Goal: Obtain resource: Download file/media

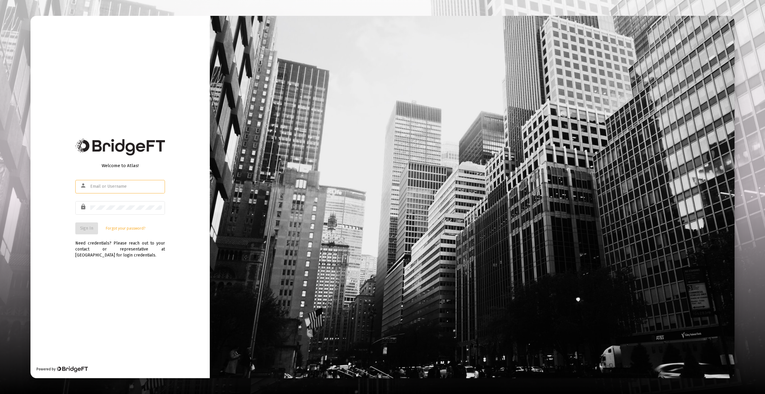
type input "[EMAIL_ADDRESS][DOMAIN_NAME]"
click at [86, 300] on div "Welcome to Atlas! person [EMAIL_ADDRESS][DOMAIN_NAME] lock Sign In Forgot your …" at bounding box center [119, 197] width 179 height 363
click at [91, 231] on button "Sign In" at bounding box center [86, 228] width 23 height 12
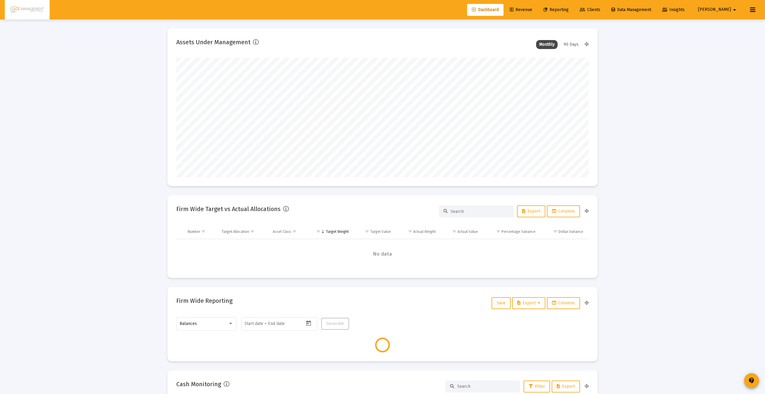
type input "[DATE]"
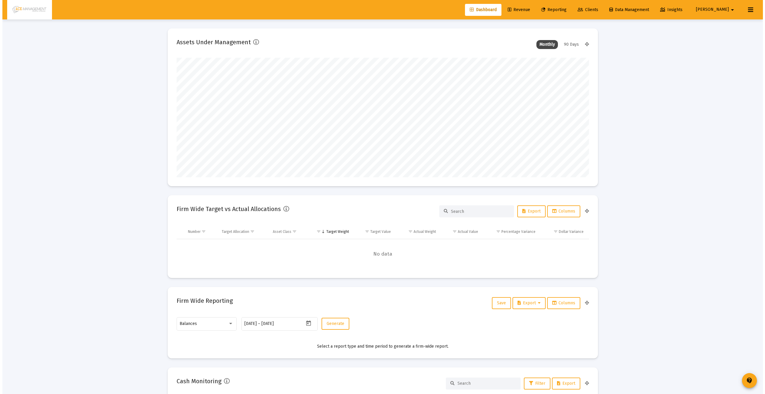
scroll to position [120, 193]
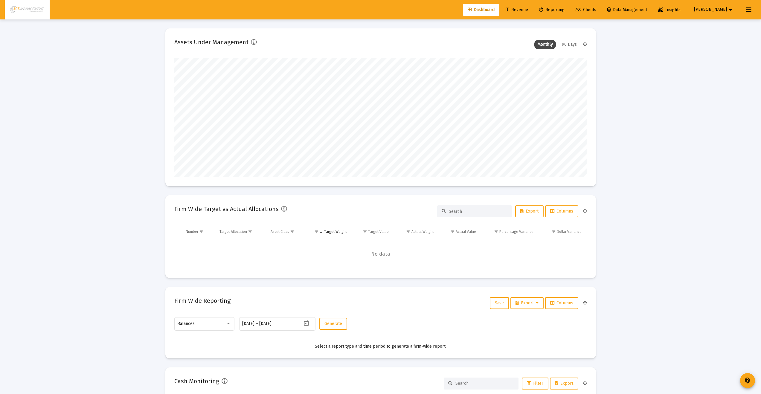
click at [564, 9] on span "Reporting" at bounding box center [551, 9] width 25 height 5
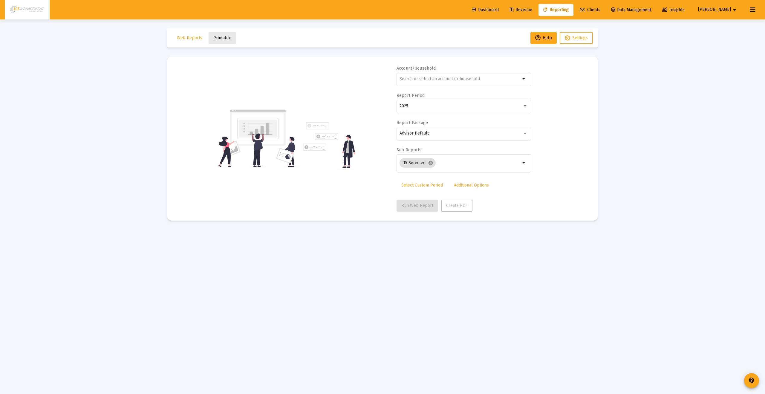
click at [224, 38] on span "Printable" at bounding box center [222, 37] width 18 height 5
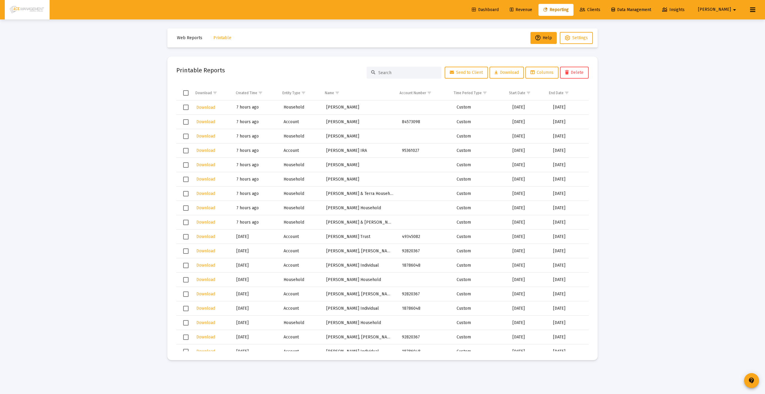
click at [184, 106] on span "Select row" at bounding box center [185, 107] width 5 height 5
click at [186, 122] on span "Select row" at bounding box center [185, 121] width 5 height 5
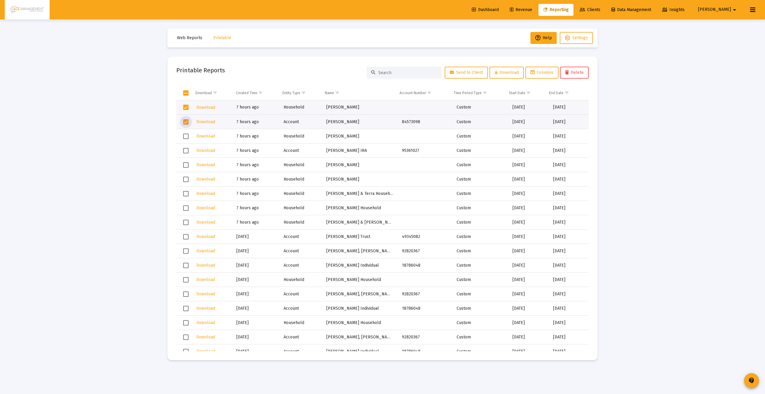
click at [185, 138] on span "Select row" at bounding box center [185, 136] width 5 height 5
click at [185, 149] on span "Select row" at bounding box center [185, 150] width 5 height 5
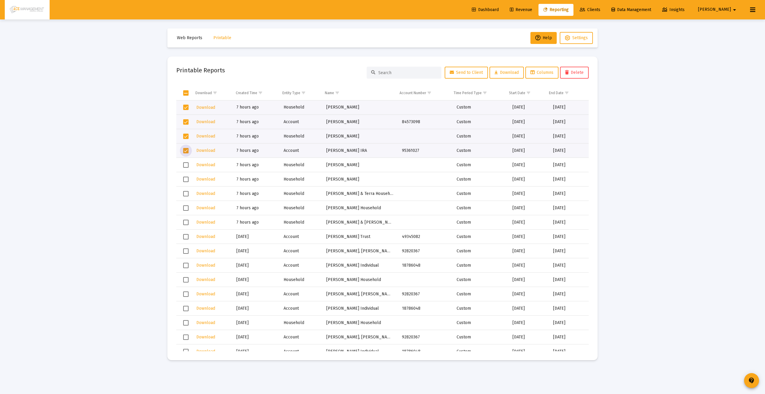
click at [186, 162] on span "Select row" at bounding box center [185, 164] width 5 height 5
click at [186, 180] on span "Select row" at bounding box center [185, 179] width 5 height 5
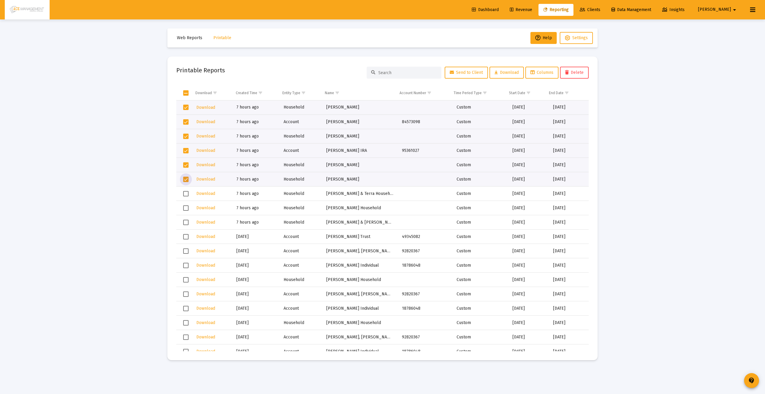
click at [184, 194] on span "Select row" at bounding box center [185, 193] width 5 height 5
click at [186, 208] on span "Select row" at bounding box center [185, 207] width 5 height 5
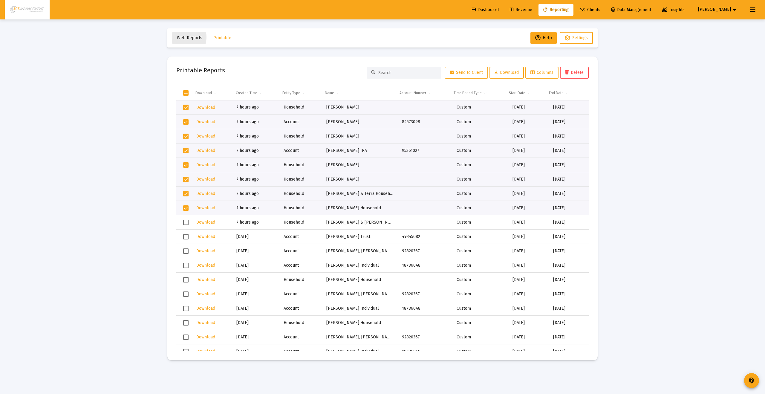
click at [178, 37] on span "Web Reports" at bounding box center [189, 37] width 25 height 5
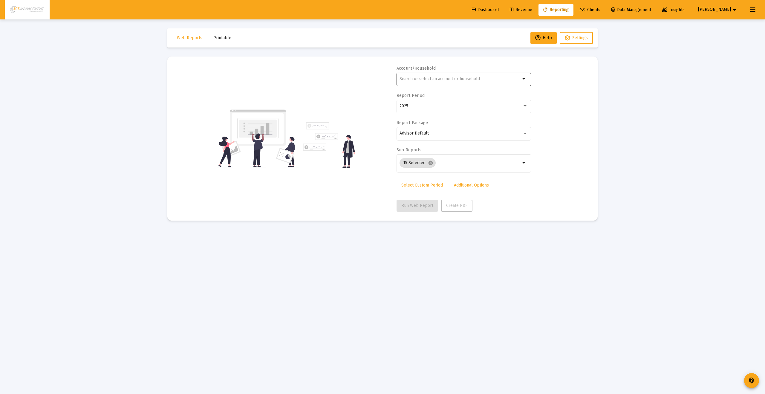
click at [445, 85] on div at bounding box center [460, 78] width 121 height 15
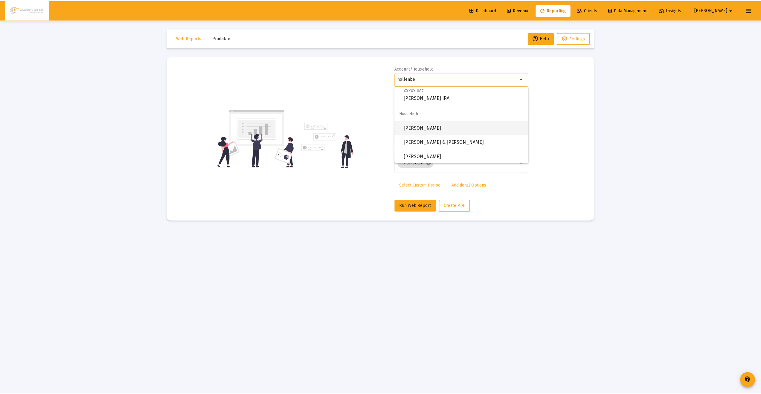
scroll to position [129, 0]
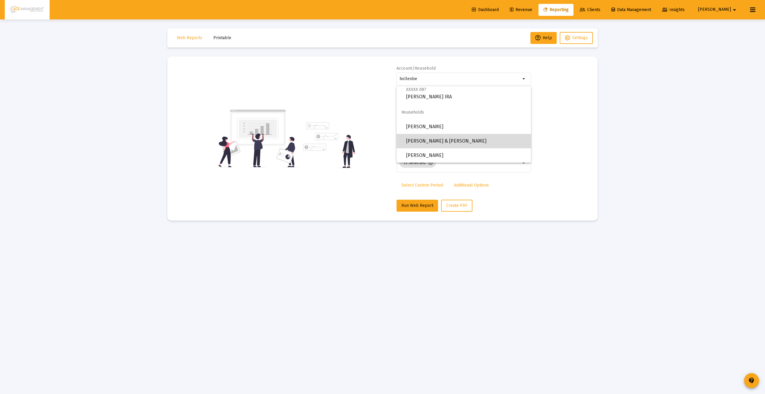
click at [468, 138] on span "[PERSON_NAME] & [PERSON_NAME]" at bounding box center [466, 141] width 120 height 14
type input "[PERSON_NAME] & [PERSON_NAME]"
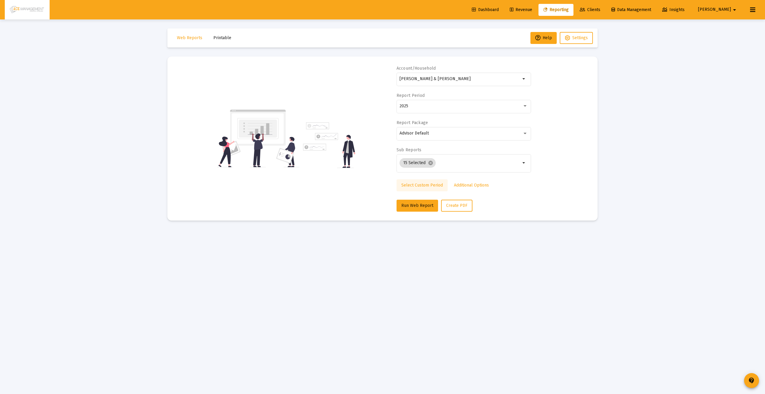
click at [426, 181] on link "Select Custom Period" at bounding box center [422, 185] width 51 height 12
click at [444, 104] on input at bounding box center [427, 106] width 54 height 5
click at [461, 105] on icon "Open calendar" at bounding box center [458, 106] width 6 height 6
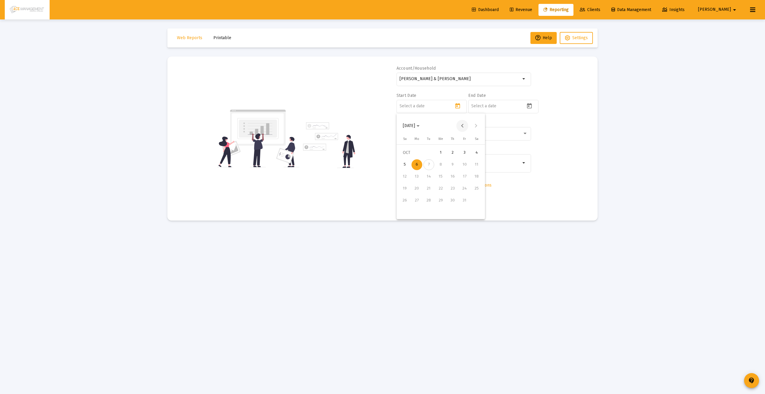
click at [465, 121] on button "Previous month" at bounding box center [463, 126] width 12 height 12
click at [429, 167] on div "1" at bounding box center [429, 164] width 11 height 11
type input "[DATE]"
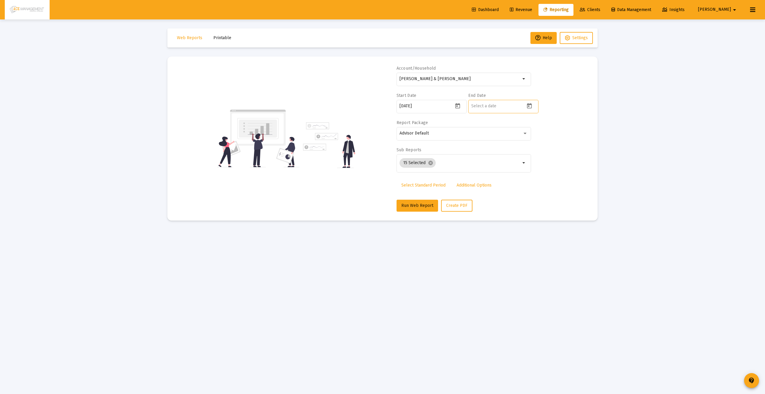
click at [525, 106] on div at bounding box center [503, 106] width 70 height 15
click at [530, 107] on icon "Open calendar" at bounding box center [530, 106] width 6 height 6
click at [538, 126] on button "Previous month" at bounding box center [534, 126] width 12 height 12
click at [503, 211] on div "30" at bounding box center [500, 212] width 11 height 11
type input "[DATE]"
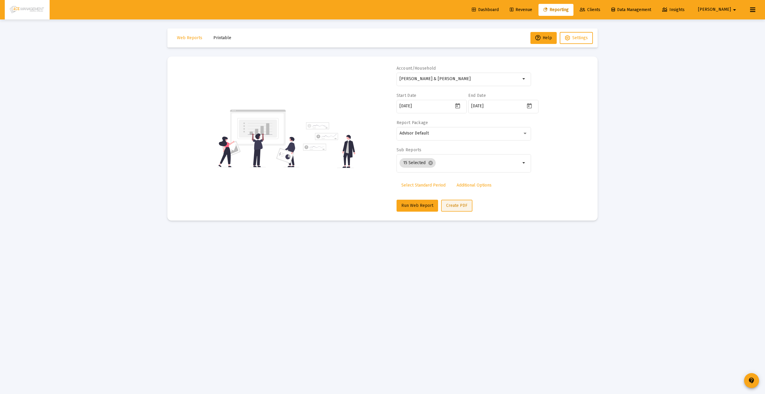
click at [448, 206] on span "Create PDF" at bounding box center [456, 205] width 21 height 5
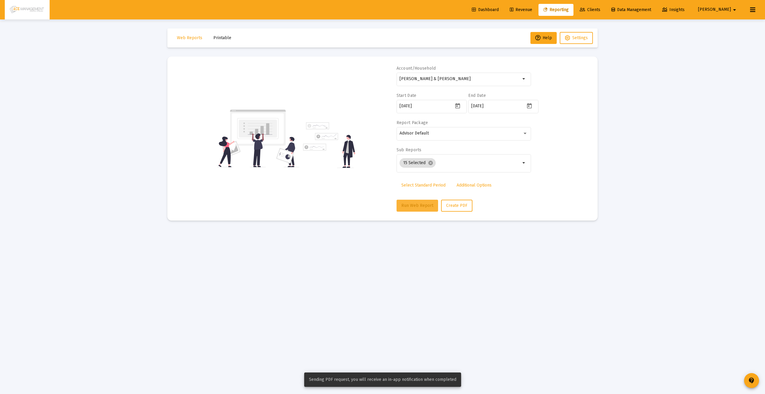
click at [416, 207] on span "Run Web Report" at bounding box center [418, 205] width 32 height 5
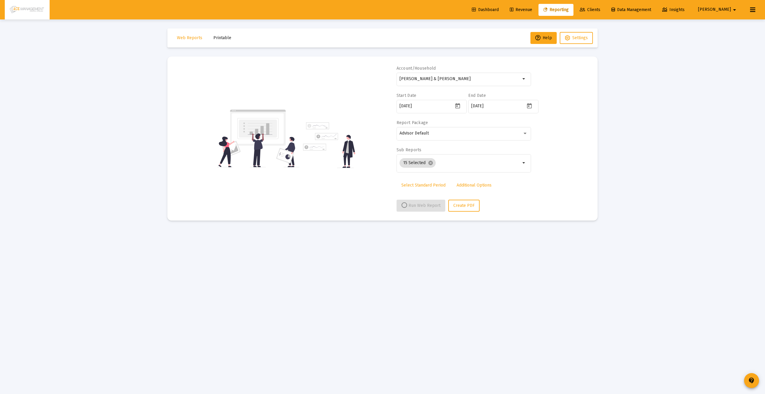
select select "View all"
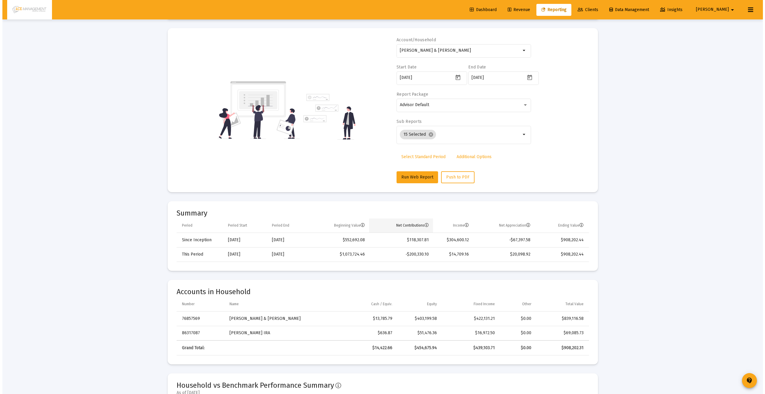
scroll to position [0, 0]
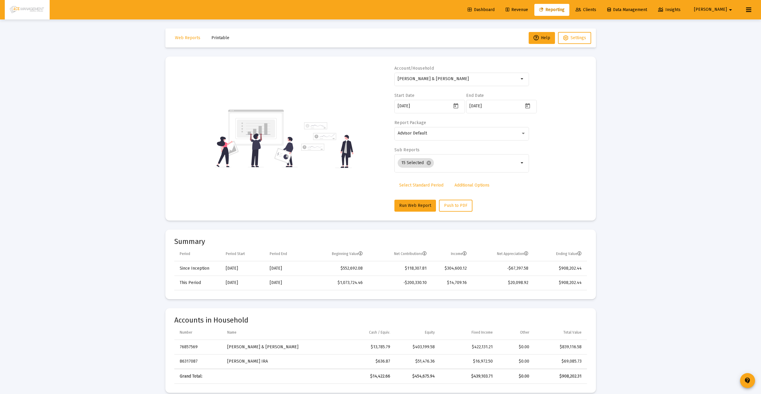
click at [213, 38] on span "Printable" at bounding box center [220, 37] width 18 height 5
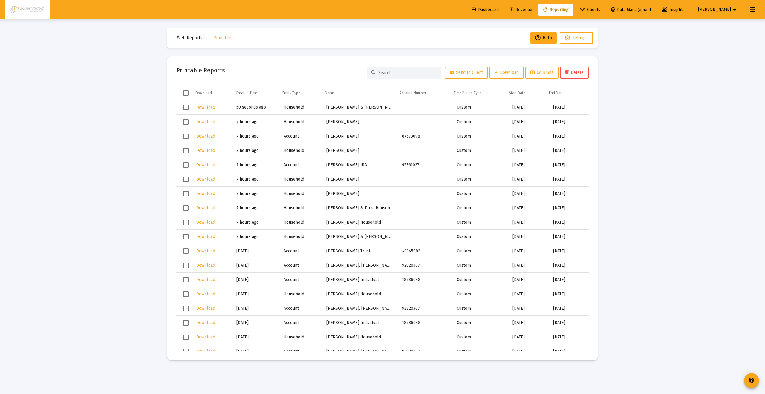
click at [187, 107] on span "Select row" at bounding box center [185, 107] width 5 height 5
click at [184, 123] on span "Select row" at bounding box center [185, 121] width 5 height 5
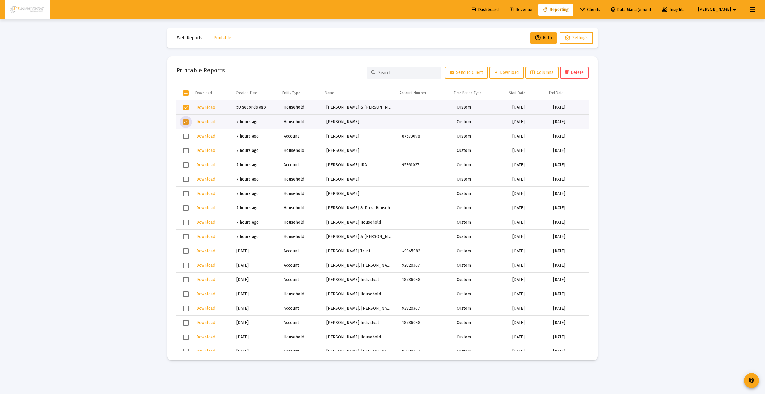
click at [186, 136] on span "Select row" at bounding box center [185, 136] width 5 height 5
drag, startPoint x: 187, startPoint y: 149, endPoint x: 186, endPoint y: 155, distance: 5.7
click at [187, 149] on span "Select row" at bounding box center [185, 150] width 5 height 5
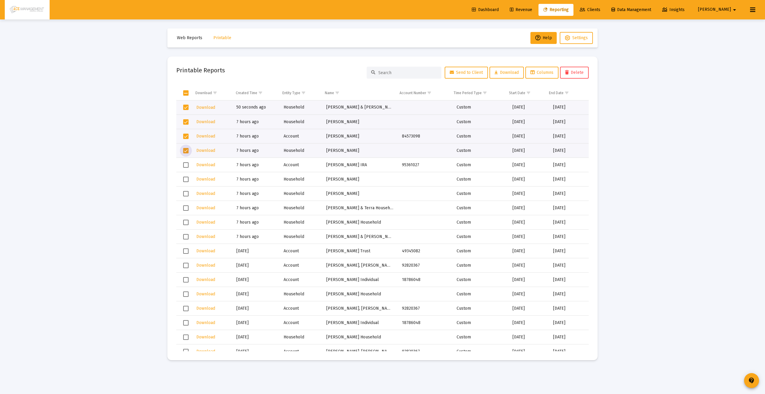
click at [186, 167] on span "Select row" at bounding box center [185, 164] width 5 height 5
click at [185, 237] on span "Select row" at bounding box center [185, 236] width 5 height 5
click at [184, 226] on td "Data grid" at bounding box center [183, 222] width 15 height 14
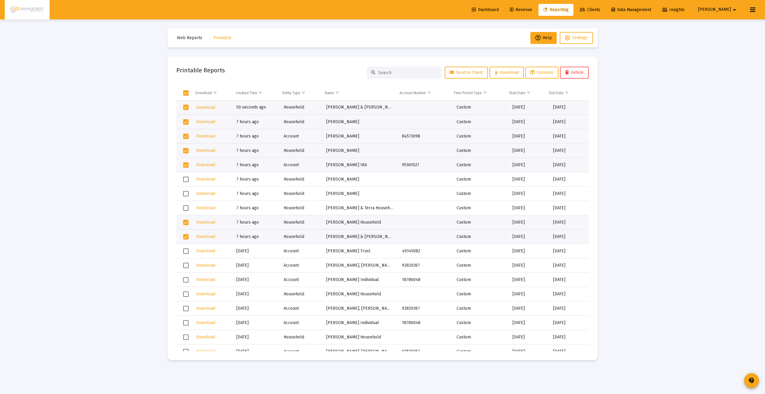
click at [184, 208] on span "Select row" at bounding box center [185, 207] width 5 height 5
click at [184, 193] on span "Select row" at bounding box center [185, 193] width 5 height 5
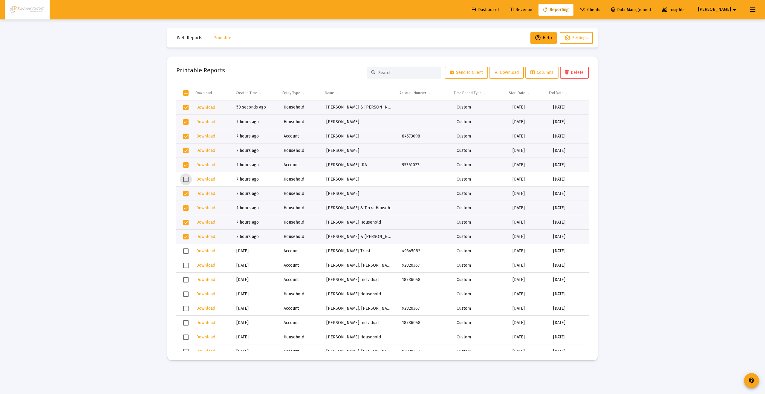
click at [185, 177] on span "Select row" at bounding box center [185, 179] width 5 height 5
click at [517, 76] on button "Download" at bounding box center [507, 73] width 34 height 12
